Goal: Check status

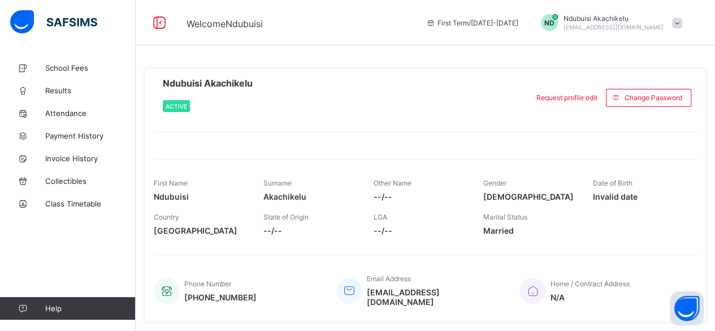
click at [58, 89] on span "Results" at bounding box center [90, 90] width 90 height 9
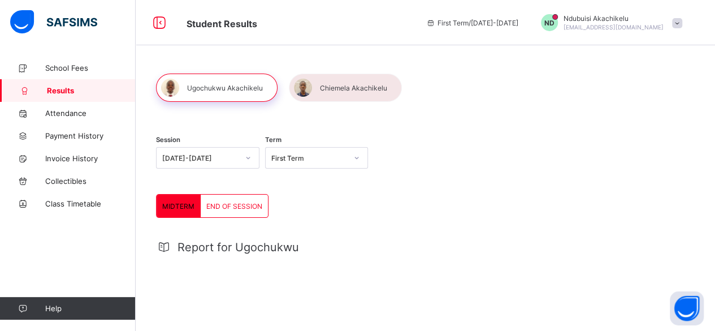
click at [336, 83] on div at bounding box center [345, 87] width 113 height 28
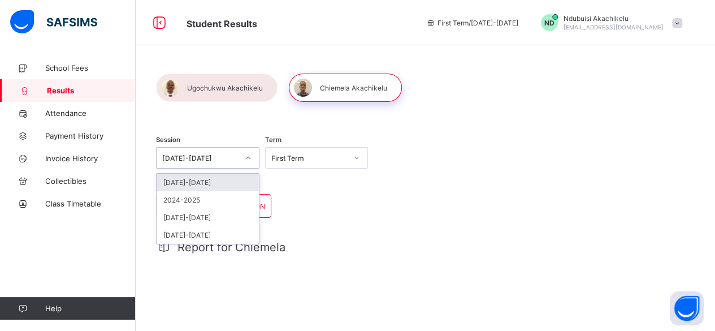
click at [250, 158] on icon at bounding box center [248, 157] width 7 height 11
click at [220, 197] on div "2024-2025" at bounding box center [208, 200] width 102 height 18
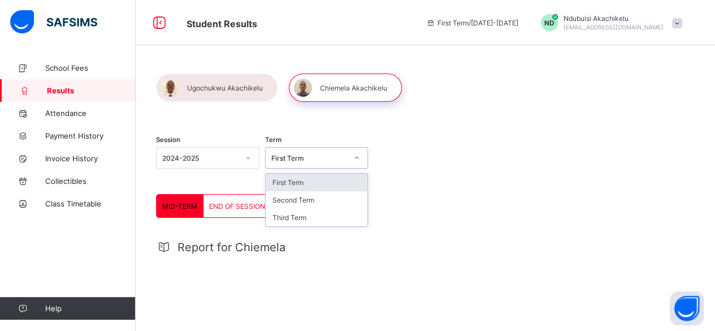
click at [359, 158] on icon at bounding box center [356, 157] width 7 height 11
click at [306, 196] on div "Second Term" at bounding box center [317, 200] width 102 height 18
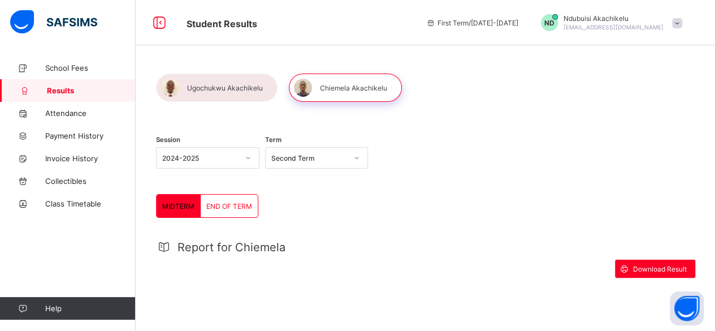
click at [233, 205] on span "END OF TERM" at bounding box center [229, 206] width 46 height 8
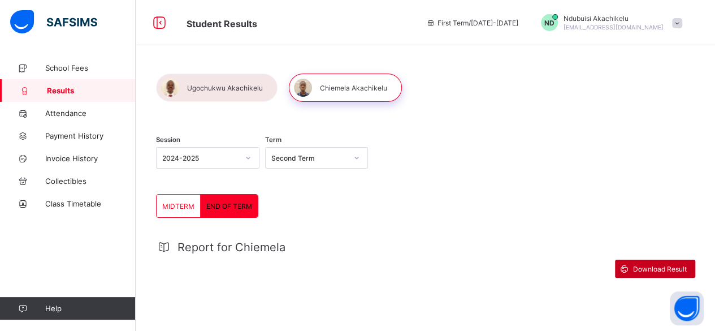
click at [662, 262] on div "Download Result" at bounding box center [655, 268] width 80 height 18
